Goal: Find specific page/section: Find specific page/section

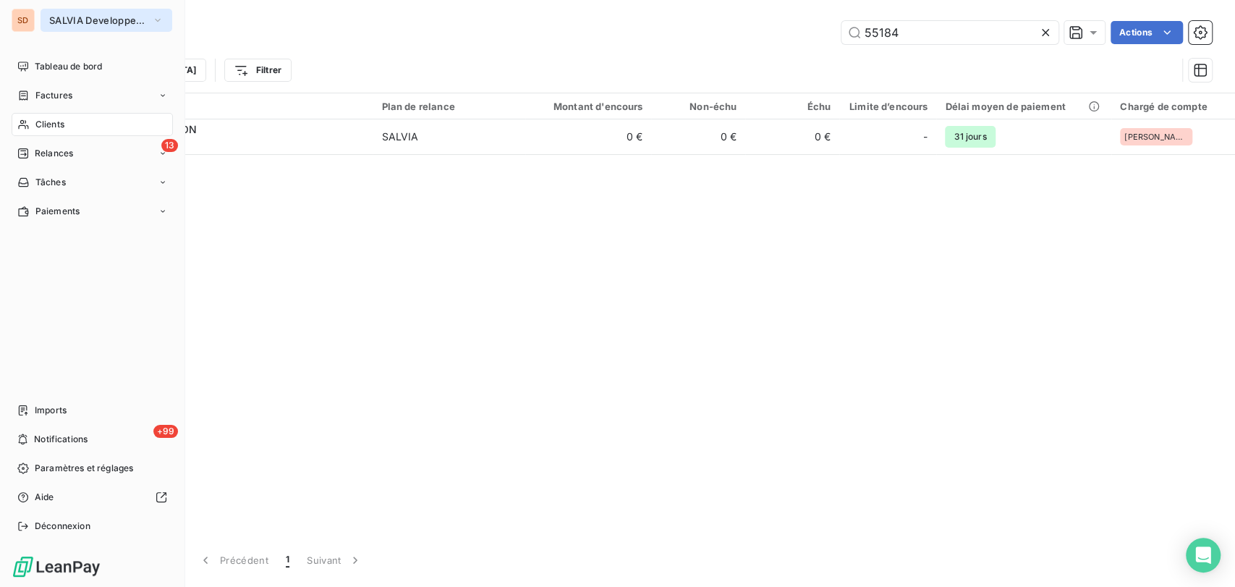
click at [162, 16] on icon "button" at bounding box center [158, 20] width 12 height 14
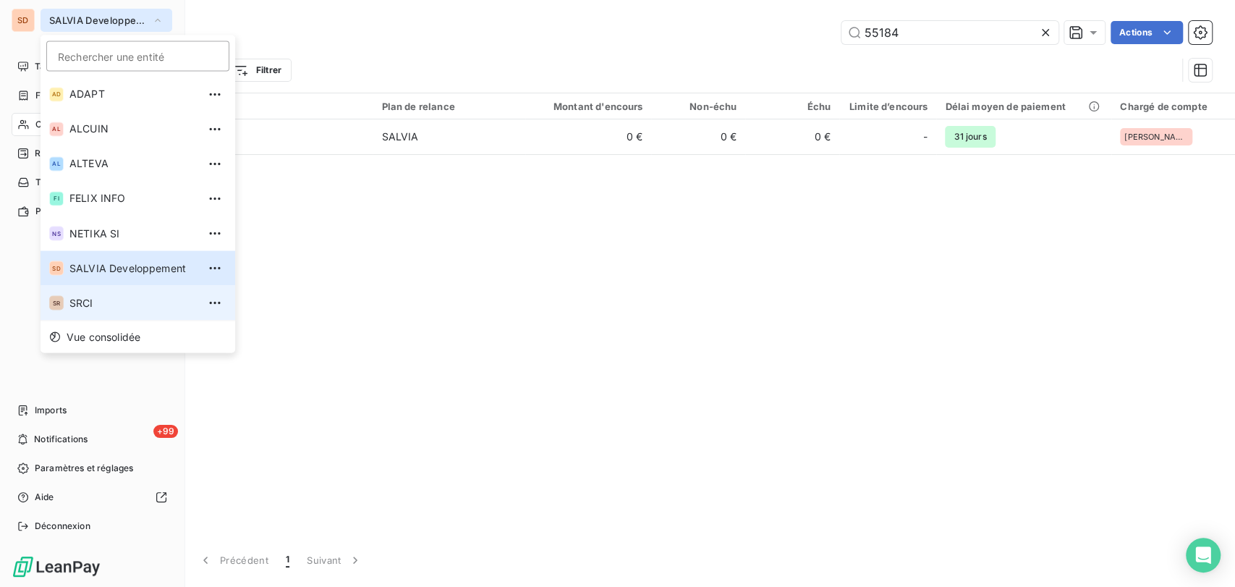
click at [64, 305] on li "SR SRCI" at bounding box center [138, 302] width 195 height 35
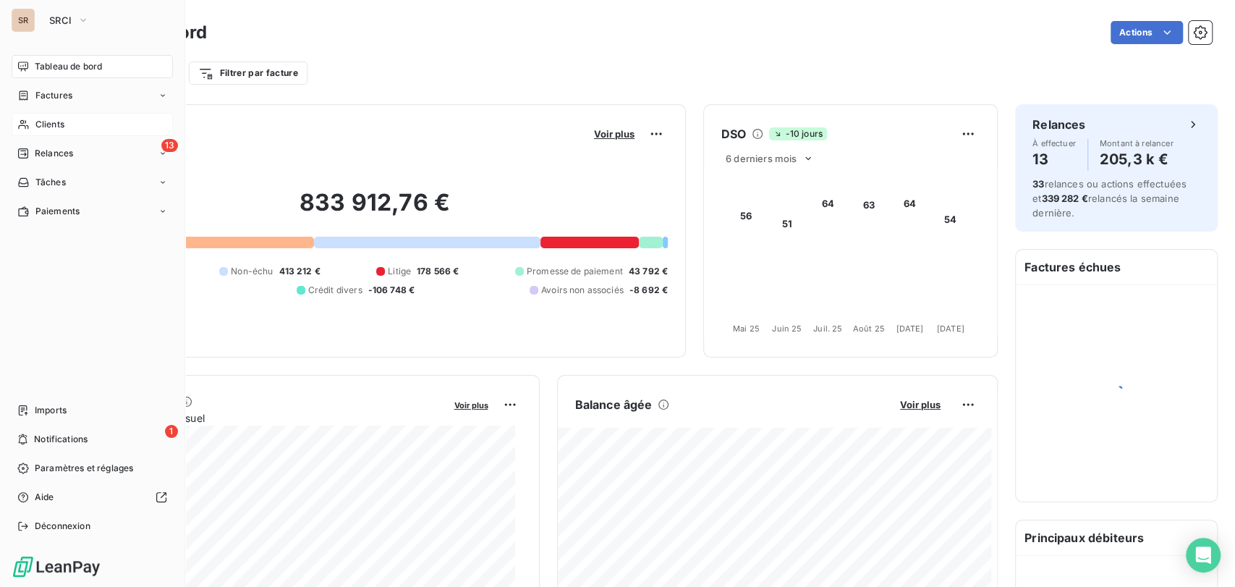
click at [47, 120] on span "Clients" at bounding box center [49, 124] width 29 height 13
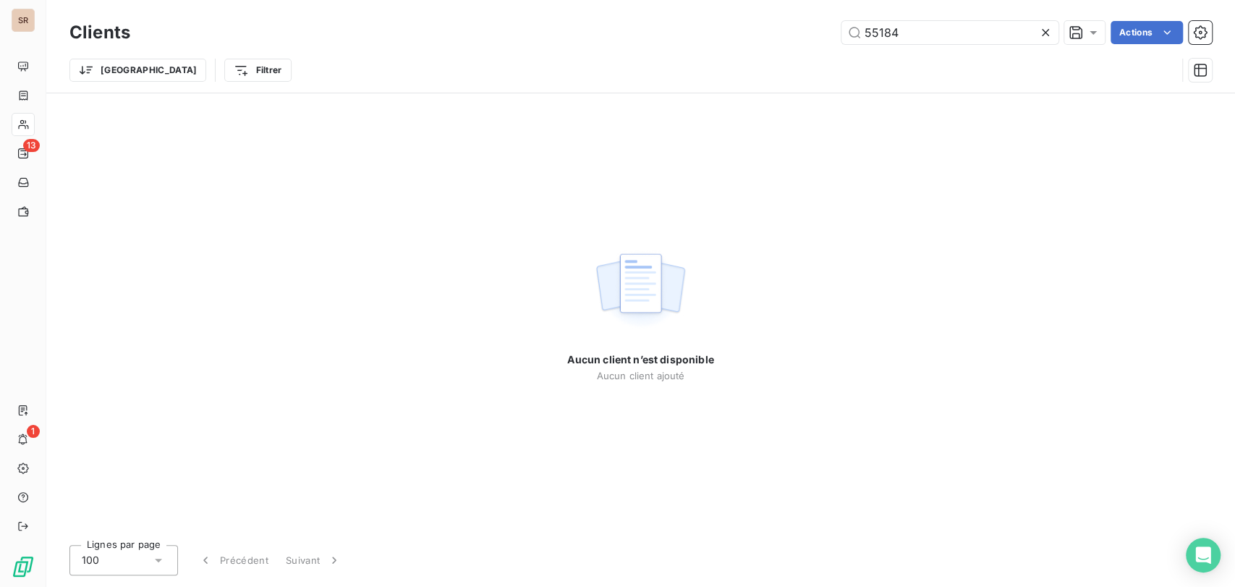
drag, startPoint x: 909, startPoint y: 33, endPoint x: 752, endPoint y: 29, distance: 157.0
click at [753, 29] on div "55184 Actions" at bounding box center [680, 32] width 1064 height 23
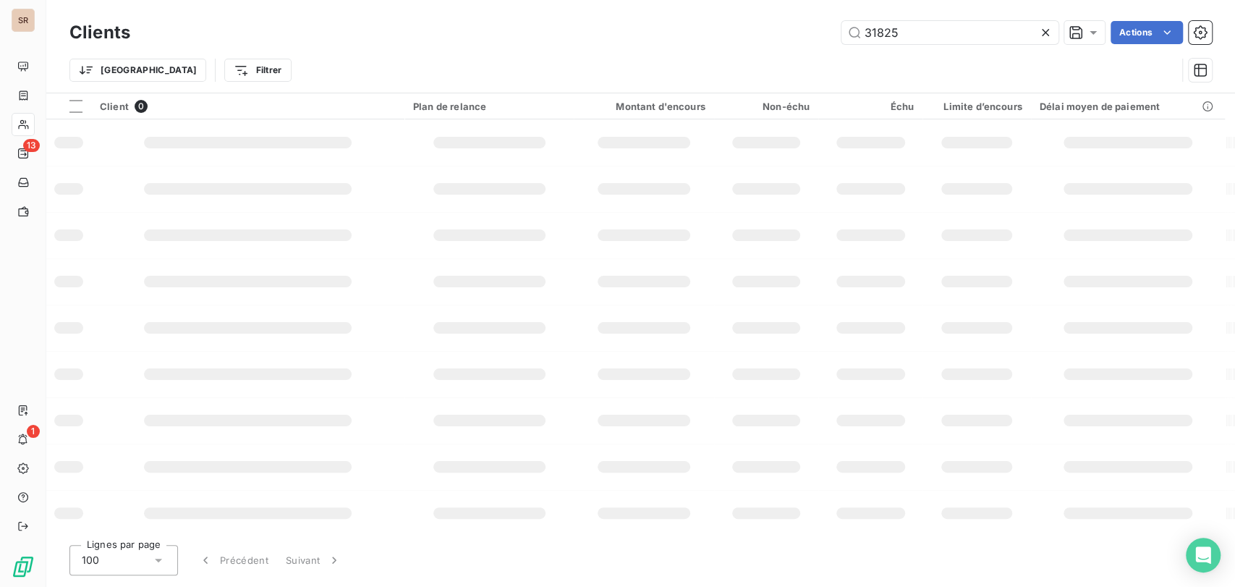
type input "31825"
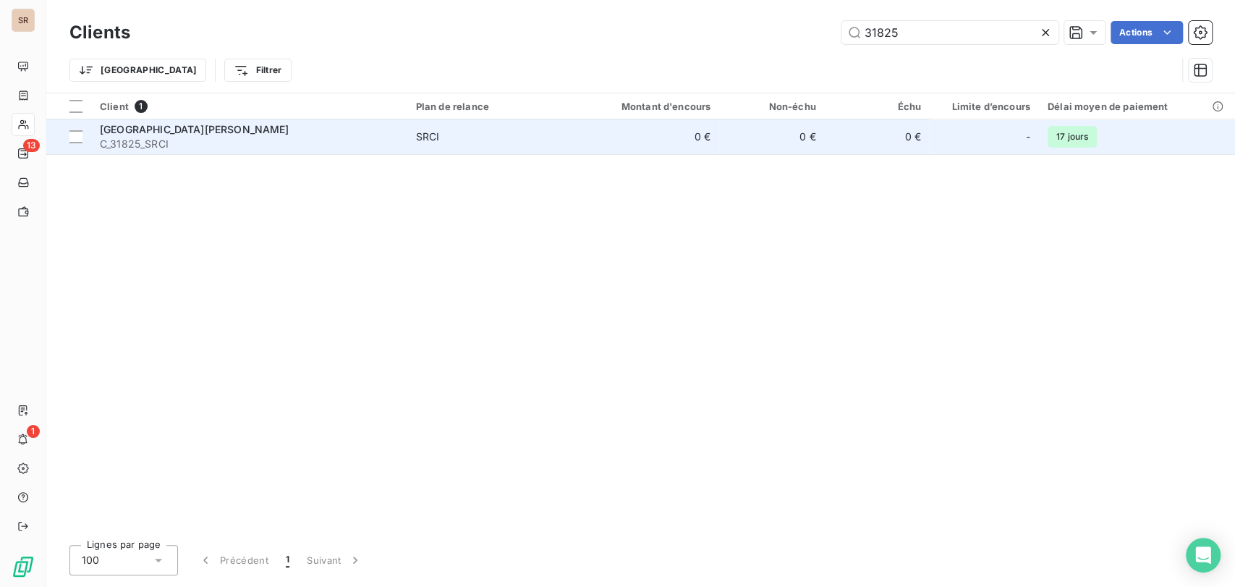
click at [135, 137] on span "C_31825_SRCI" at bounding box center [249, 144] width 299 height 14
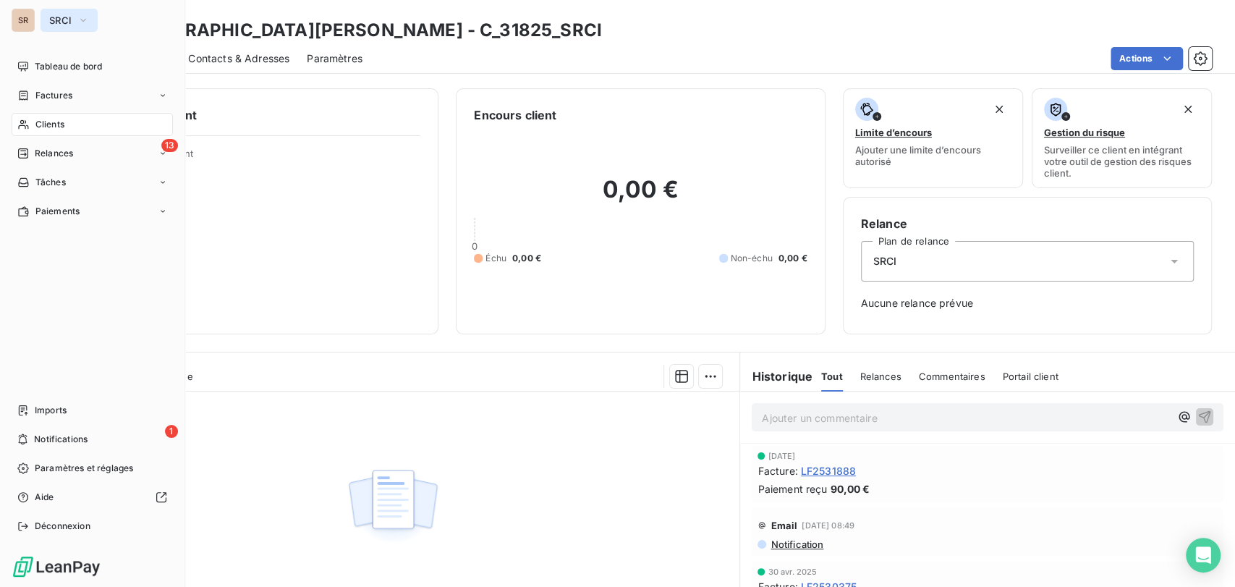
click at [88, 18] on icon "button" at bounding box center [83, 20] width 12 height 14
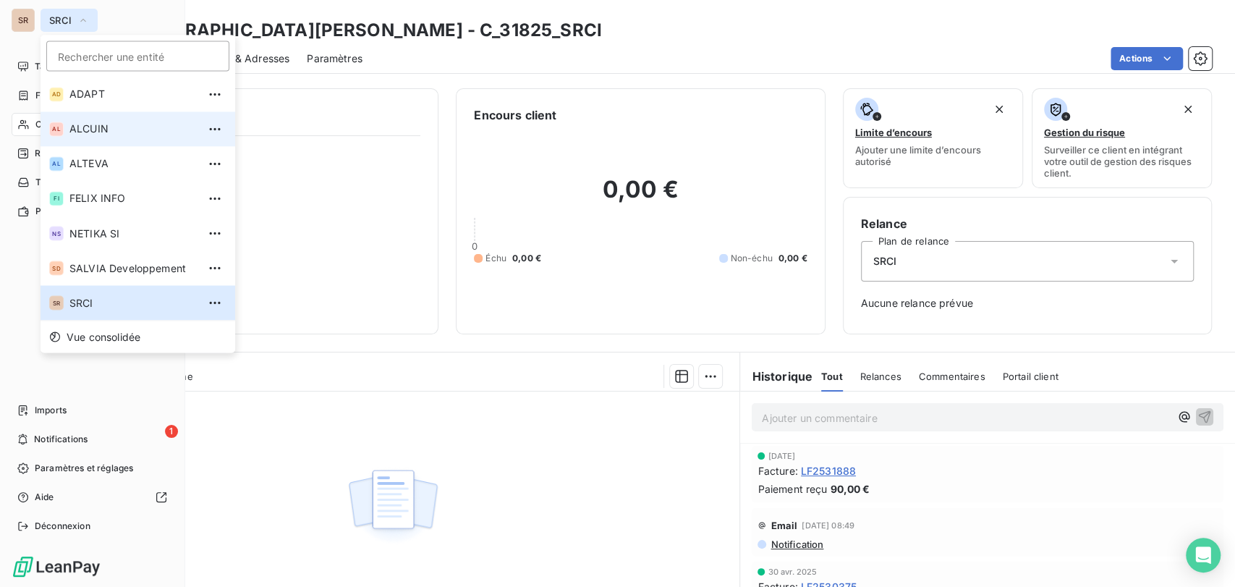
click at [90, 125] on span "ALCUIN" at bounding box center [133, 129] width 128 height 14
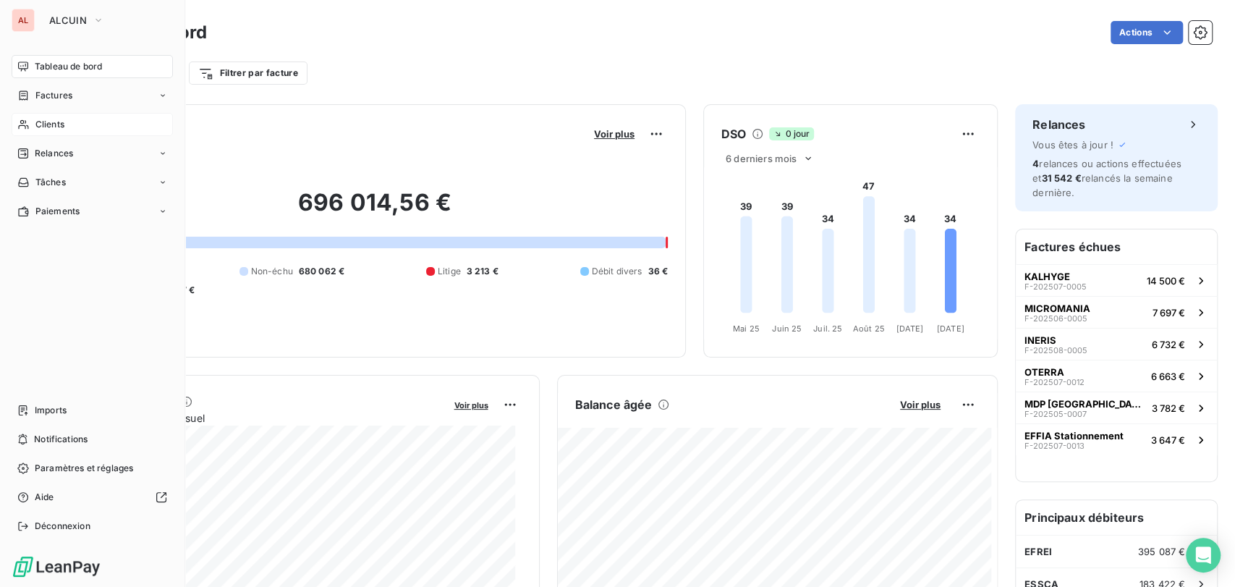
click at [35, 128] on span "Clients" at bounding box center [49, 124] width 29 height 13
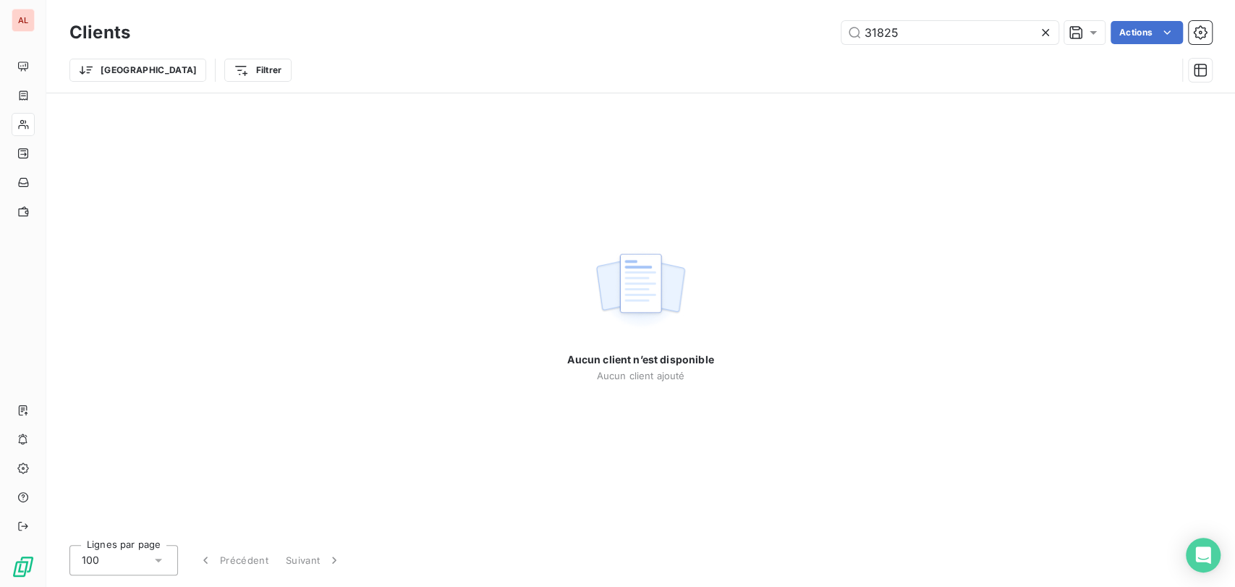
drag, startPoint x: 928, startPoint y: 28, endPoint x: 817, endPoint y: 13, distance: 112.4
click at [832, 17] on div "Clients 31825 Actions" at bounding box center [640, 32] width 1142 height 30
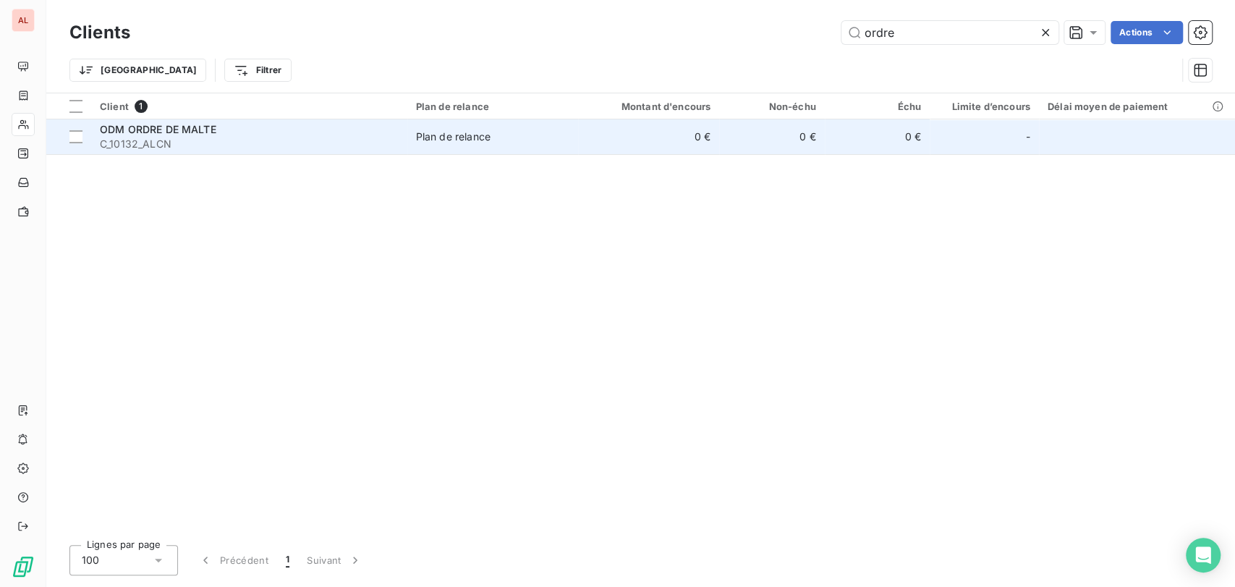
type input "ordre"
click at [117, 135] on div "ODM ORDRE DE MALTE" at bounding box center [249, 129] width 299 height 14
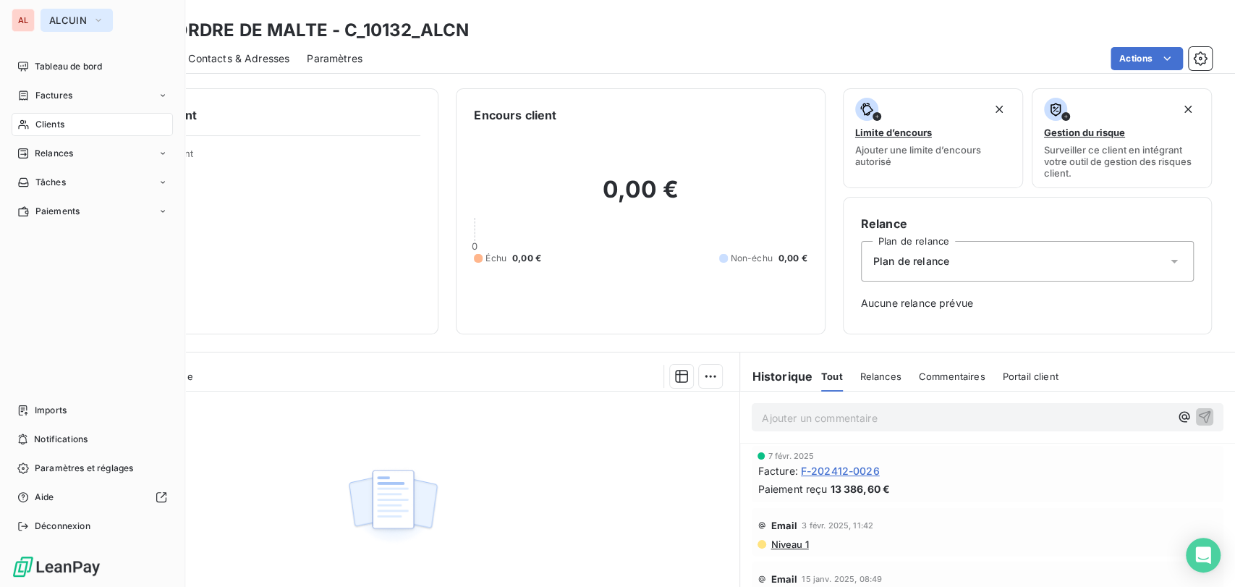
click at [98, 20] on icon "button" at bounding box center [98, 20] width 6 height 3
